Goal: Navigation & Orientation: Find specific page/section

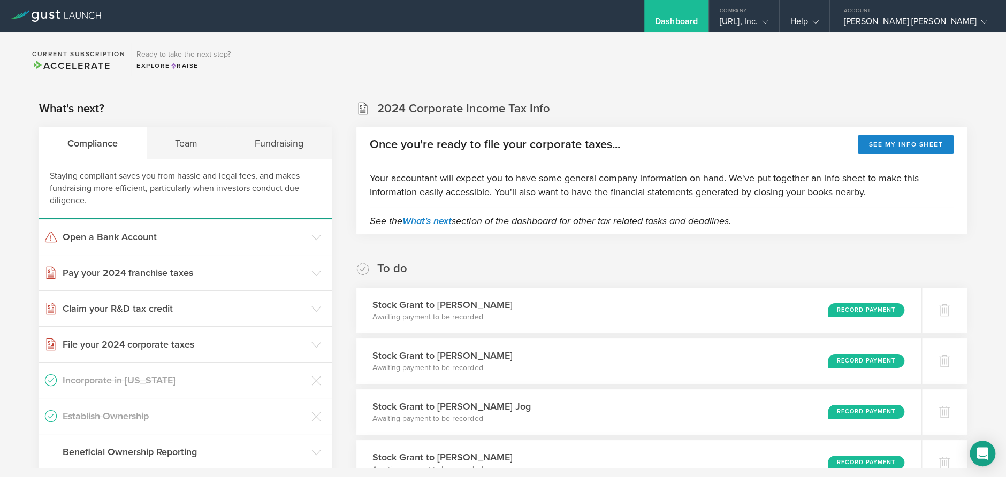
scroll to position [161, 0]
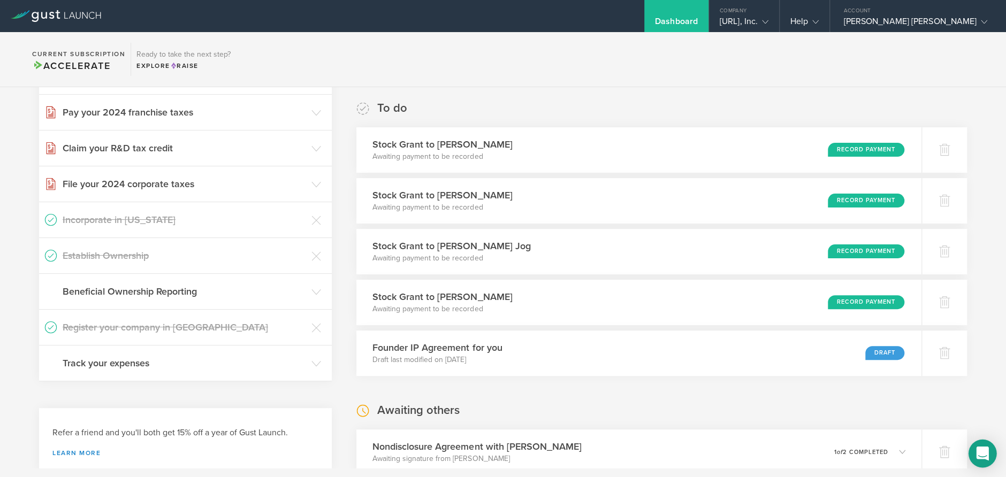
click at [977, 450] on icon "Open Intercom Messenger" at bounding box center [982, 454] width 12 height 14
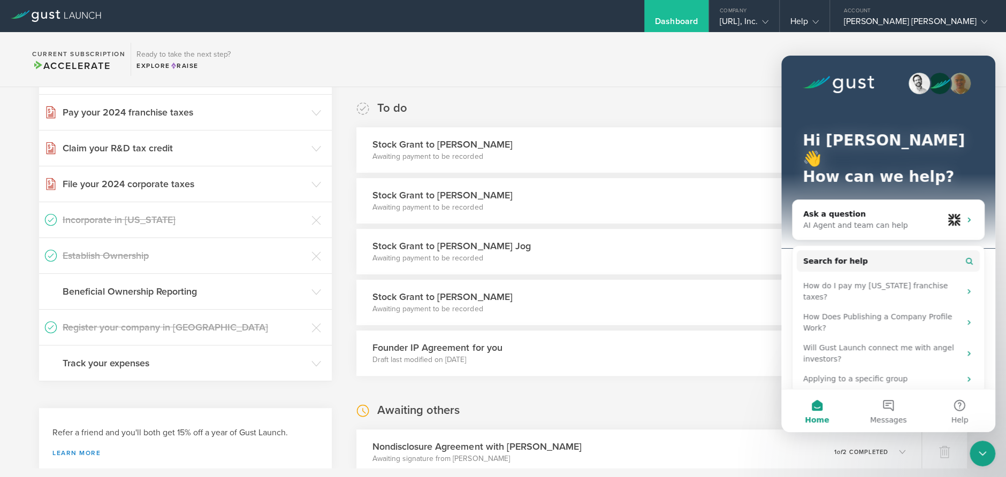
scroll to position [0, 0]
click at [886, 403] on button "Messages" at bounding box center [888, 411] width 71 height 43
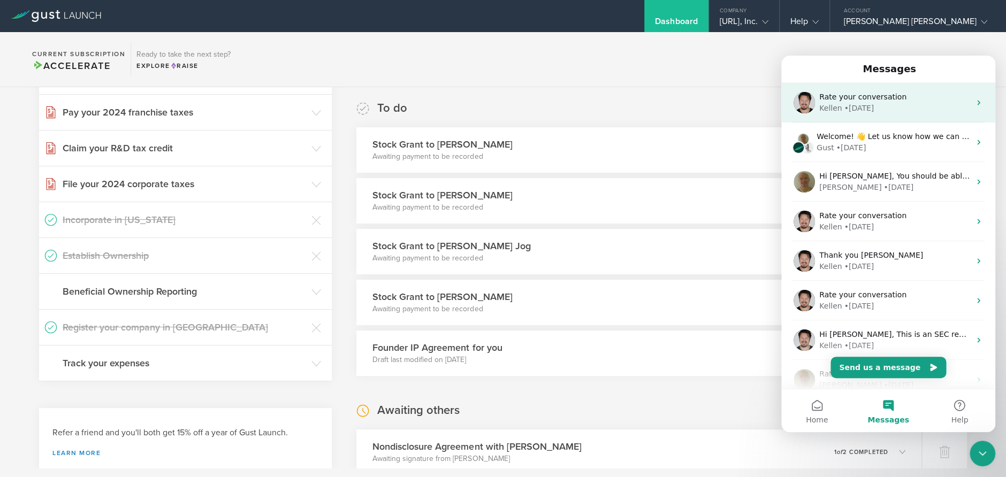
click at [904, 96] on div "Rate your conversation" at bounding box center [895, 97] width 151 height 11
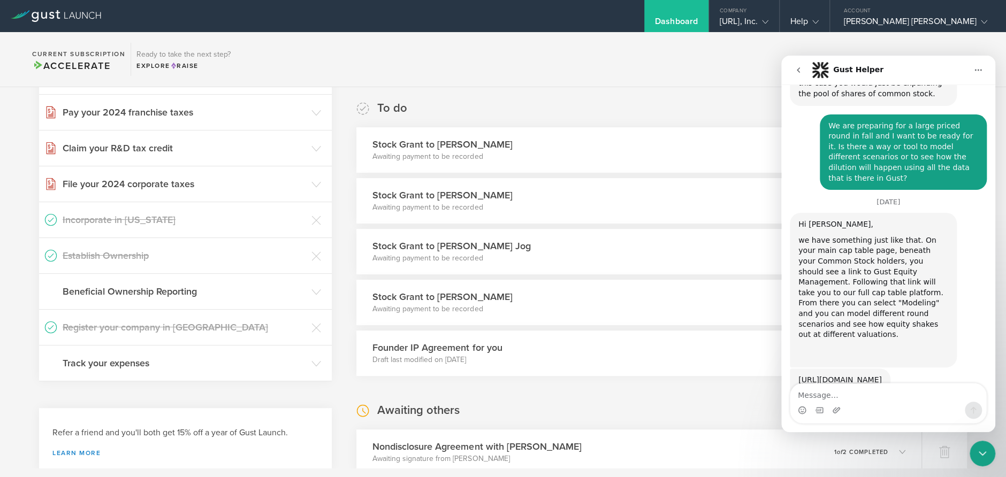
scroll to position [1385, 0]
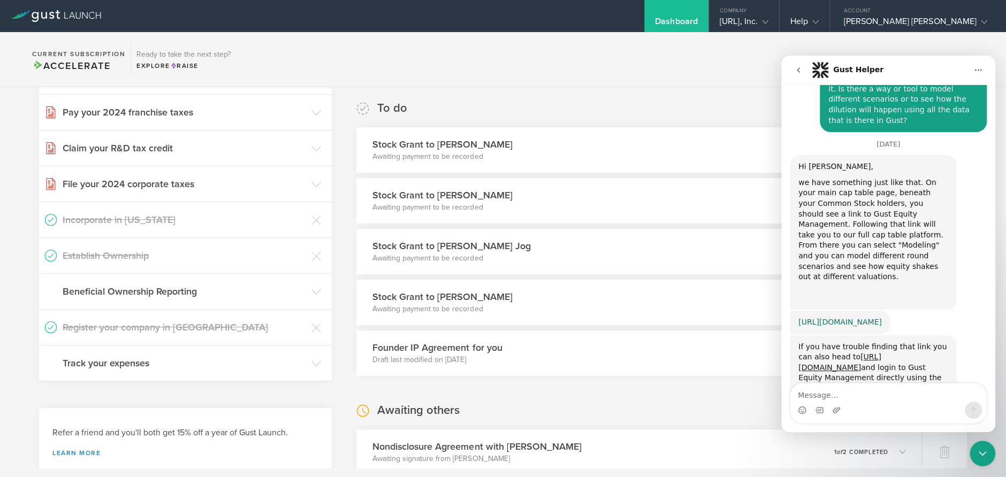
click at [882, 318] on link "[URL][DOMAIN_NAME]" at bounding box center [841, 322] width 84 height 9
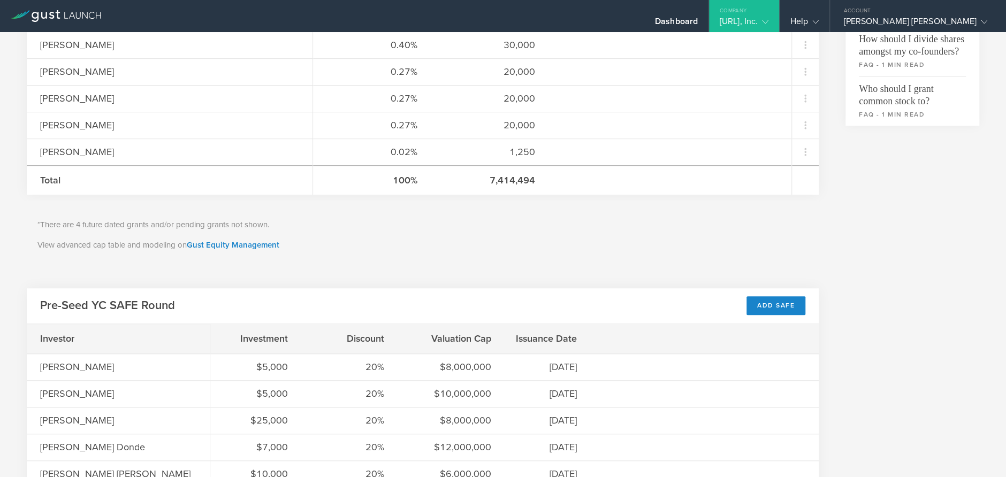
scroll to position [428, 0]
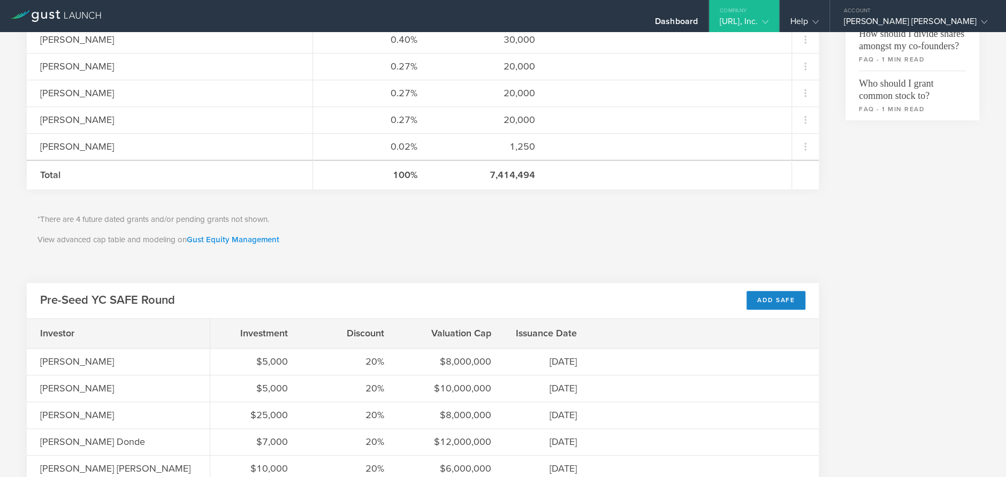
click at [239, 237] on link "Gust Equity Management" at bounding box center [233, 240] width 93 height 10
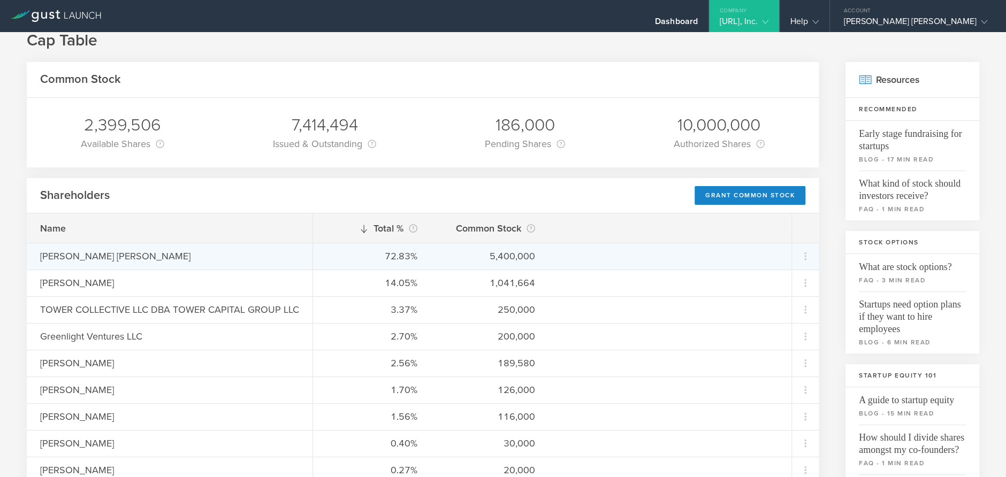
scroll to position [0, 0]
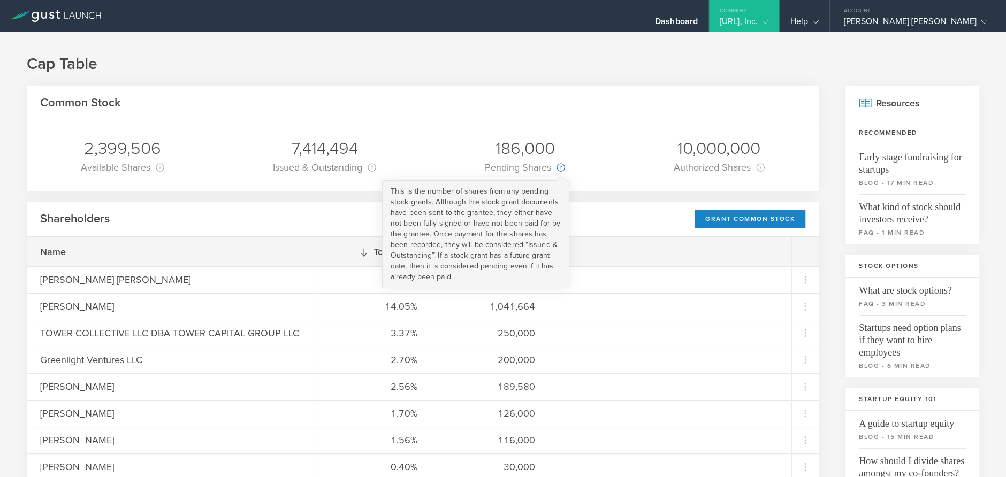
click at [557, 170] on circle at bounding box center [560, 167] width 7 height 7
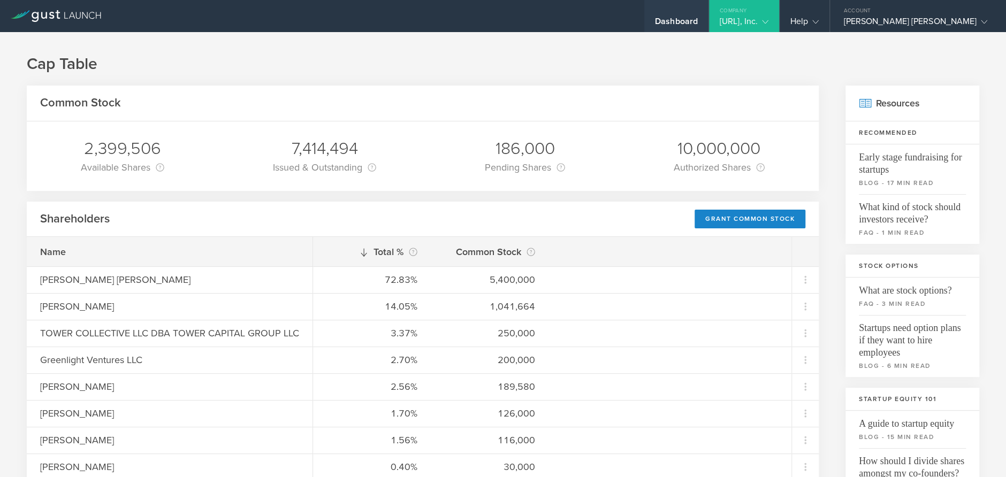
click at [698, 24] on div "Dashboard" at bounding box center [676, 24] width 43 height 16
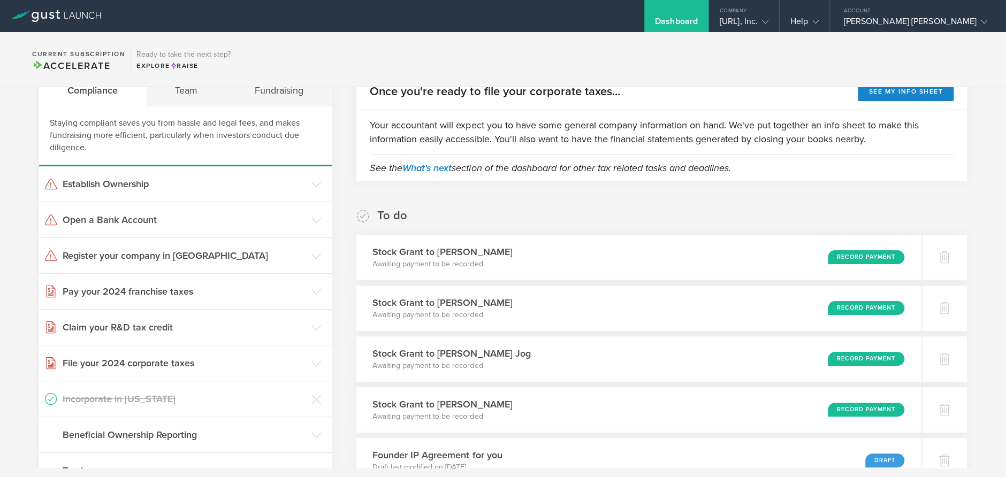
scroll to position [53, 0]
